Goal: Information Seeking & Learning: Find specific fact

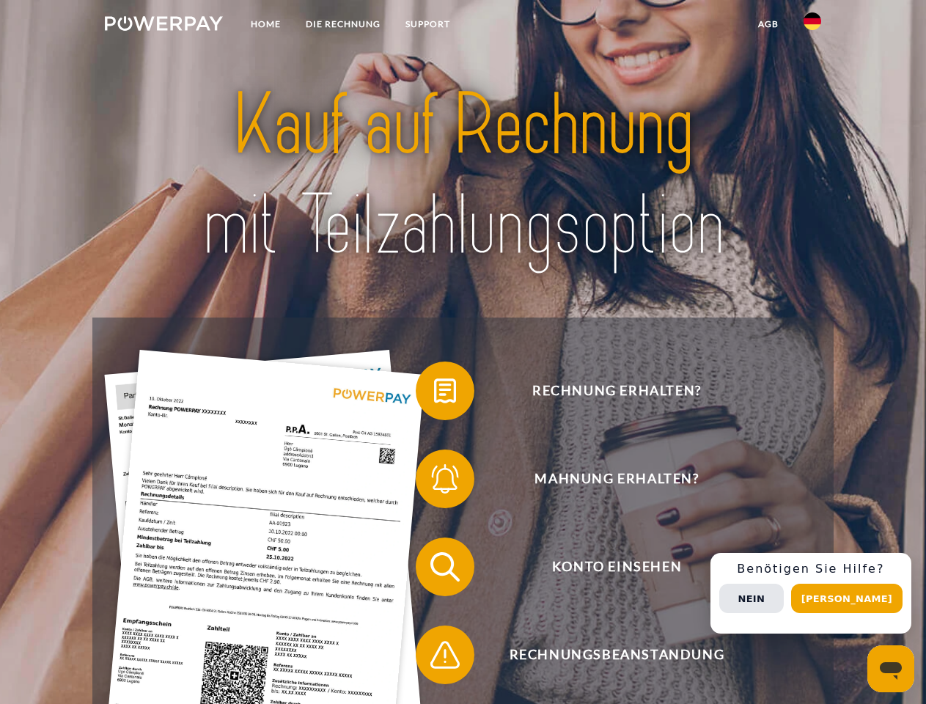
click at [163, 26] on img at bounding box center [164, 23] width 118 height 15
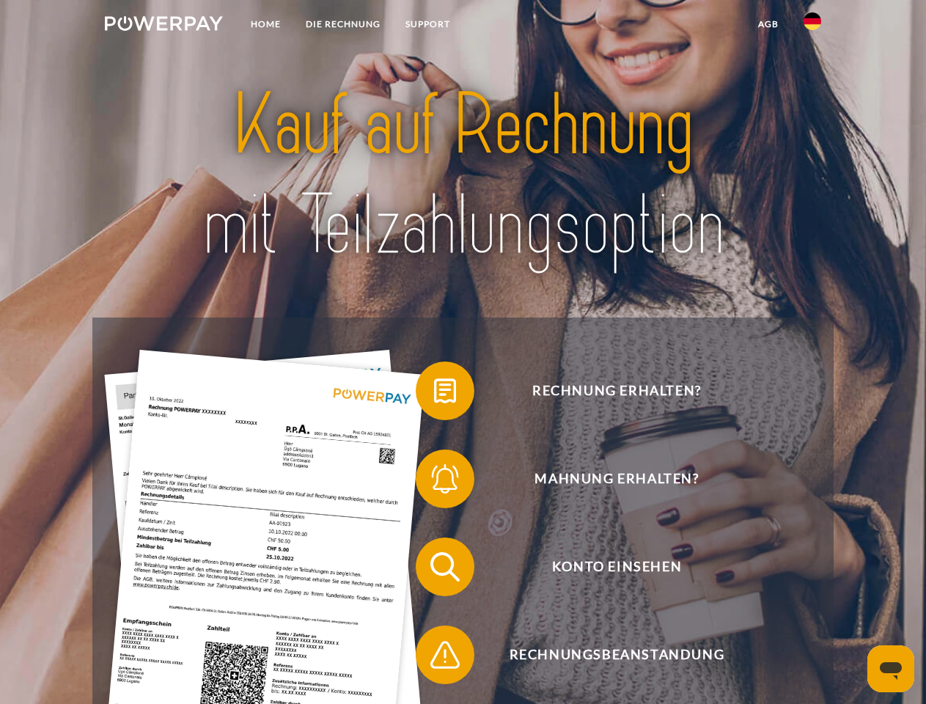
click at [812, 26] on img at bounding box center [813, 21] width 18 height 18
click at [768, 24] on link "agb" at bounding box center [768, 24] width 45 height 26
click at [434, 394] on span at bounding box center [422, 390] width 73 height 73
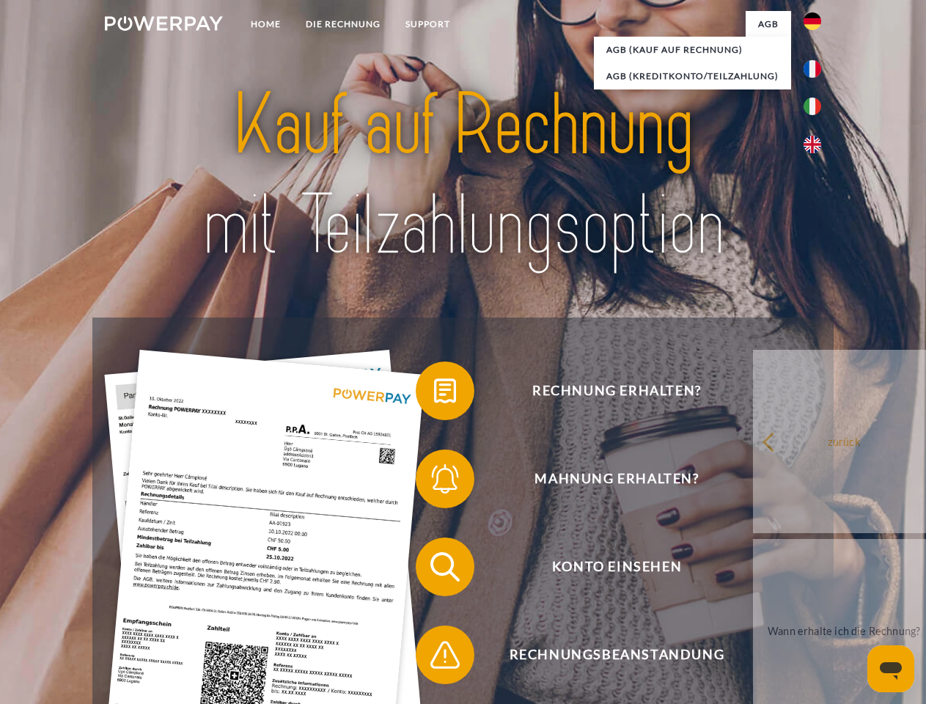
click at [434, 482] on div "Rechnung erhalten? Mahnung erhalten? Konto einsehen" at bounding box center [462, 610] width 741 height 587
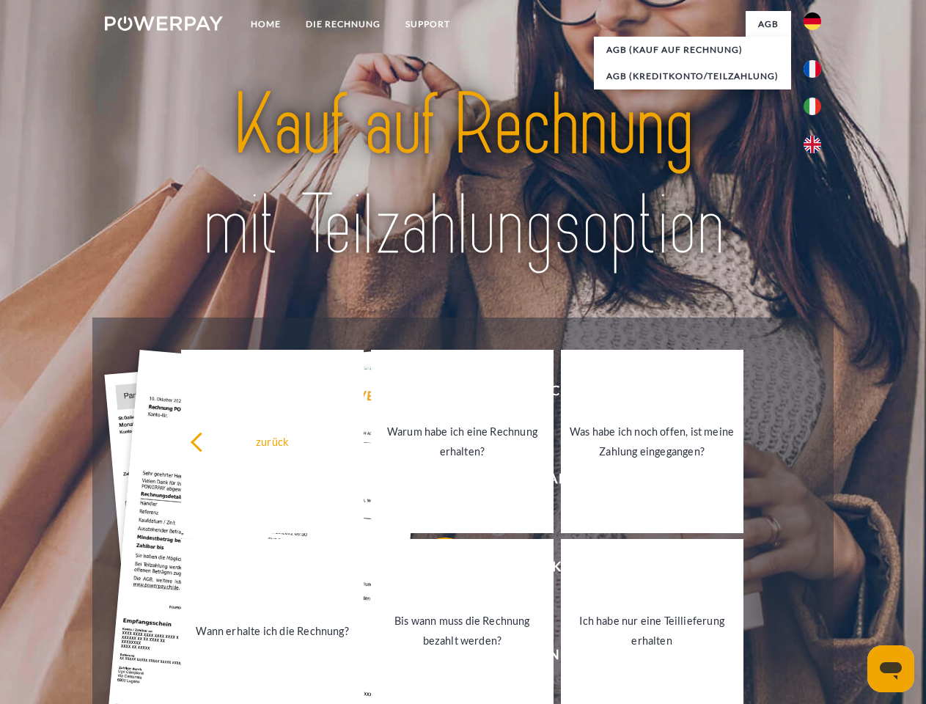
click at [434, 570] on link "Bis wann muss die Rechnung bezahlt werden?" at bounding box center [462, 630] width 183 height 183
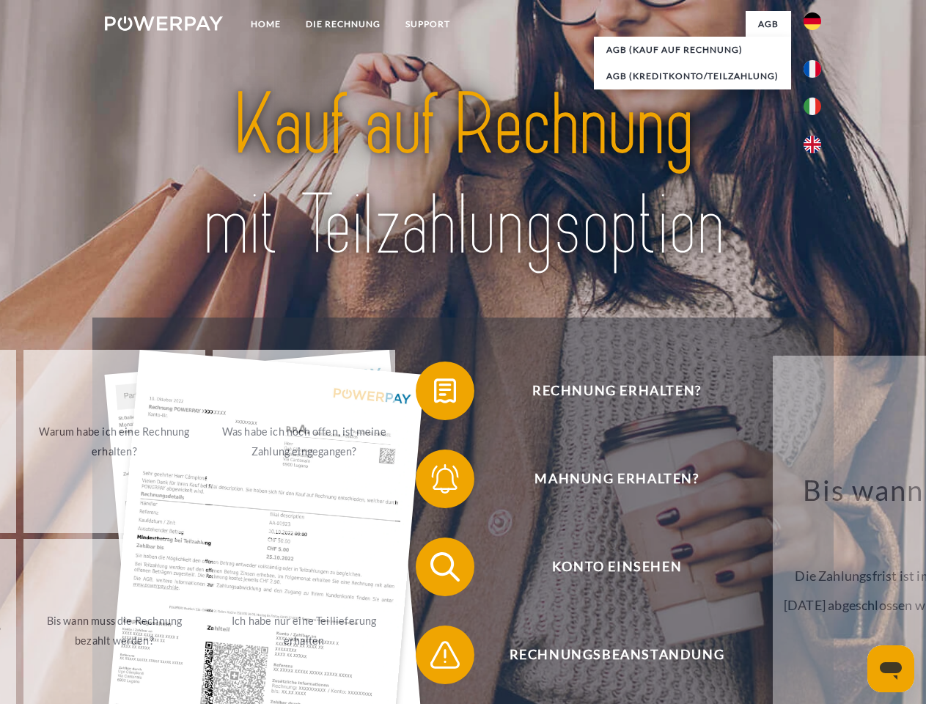
click at [434, 658] on span at bounding box center [422, 654] width 73 height 73
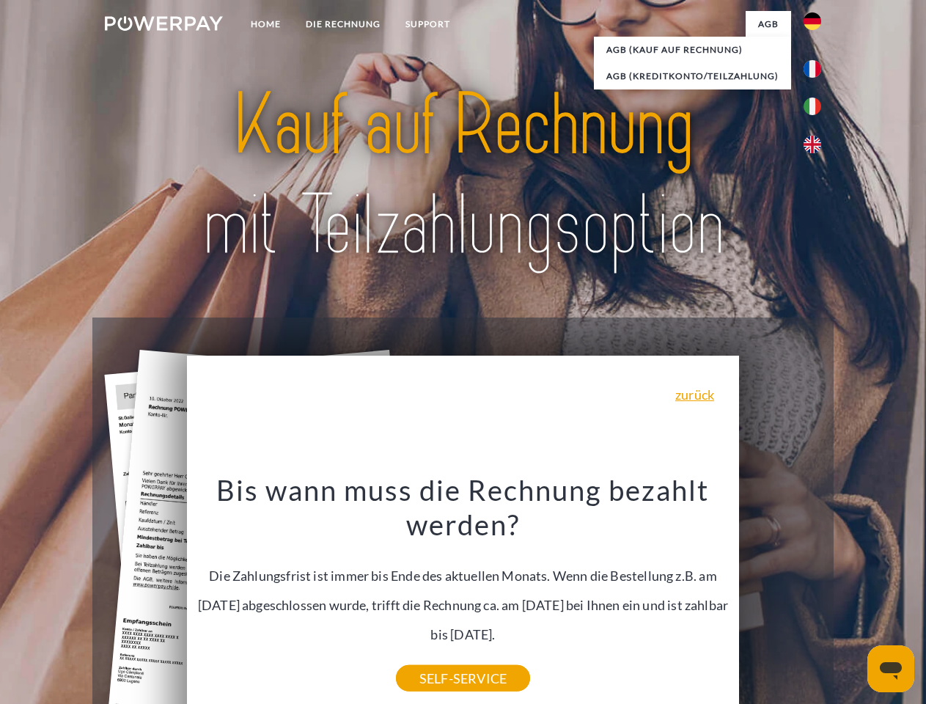
click at [816, 593] on div "Rechnung erhalten? Mahnung erhalten? Konto einsehen" at bounding box center [462, 610] width 741 height 587
click at [780, 596] on span "Konto einsehen" at bounding box center [616, 566] width 359 height 59
click at [852, 598] on header "Home DIE RECHNUNG SUPPORT" at bounding box center [463, 506] width 926 height 1013
